Goal: Use online tool/utility

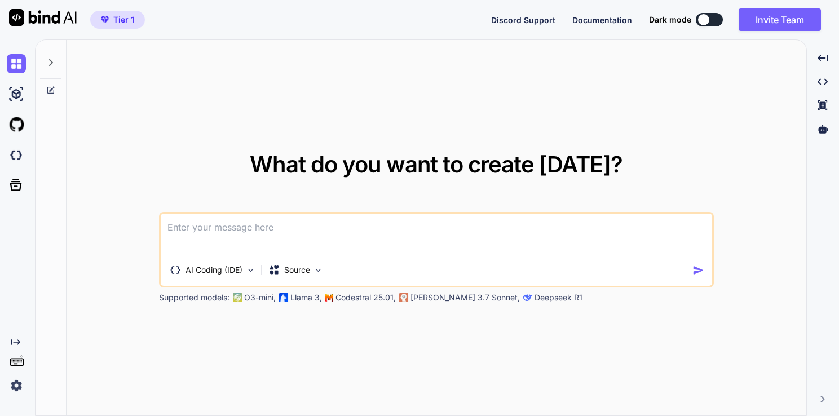
click at [245, 228] on textarea at bounding box center [436, 235] width 551 height 42
click at [215, 231] on textarea at bounding box center [436, 235] width 551 height 42
type textarea "r"
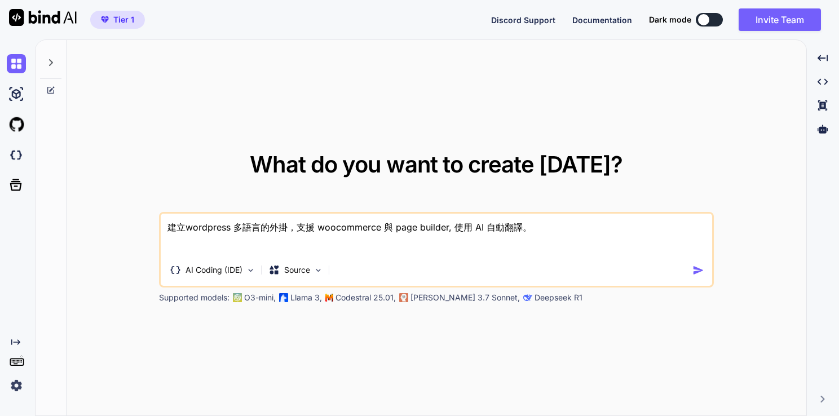
type textarea "建立wordpress 多語言的外掛，支援 woocommerce 與 page builder, 使用 AI 自動翻譯。"
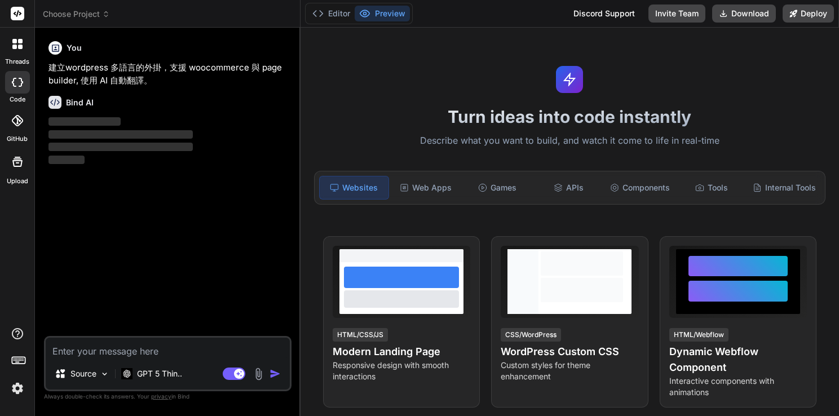
click at [722, 92] on div "Turn ideas into code instantly Describe what you want to build, and watch it co…" at bounding box center [570, 222] width 538 height 388
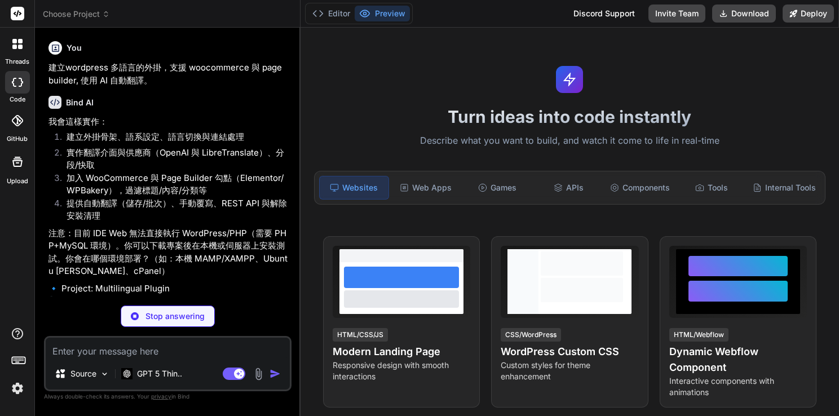
type textarea "x"
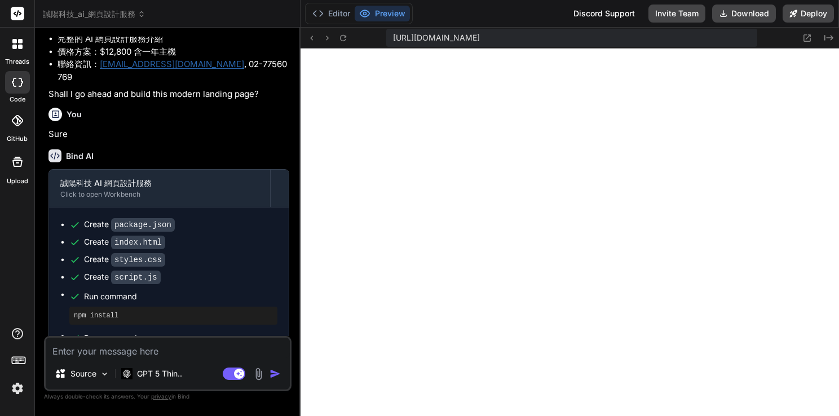
scroll to position [531, 0]
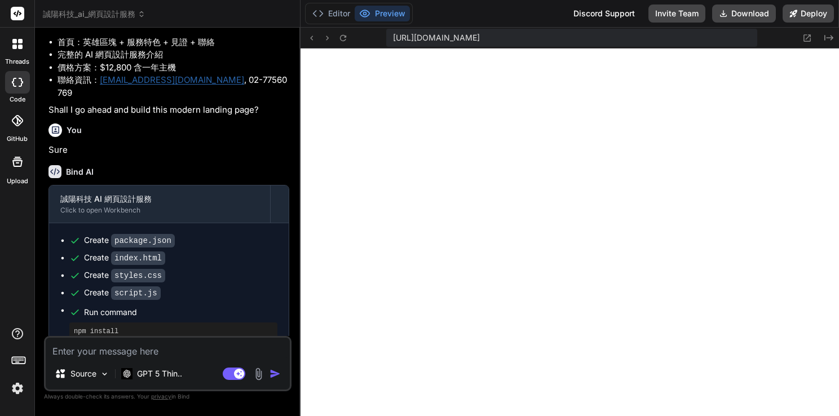
scroll to position [531, 0]
